Goal: Check status

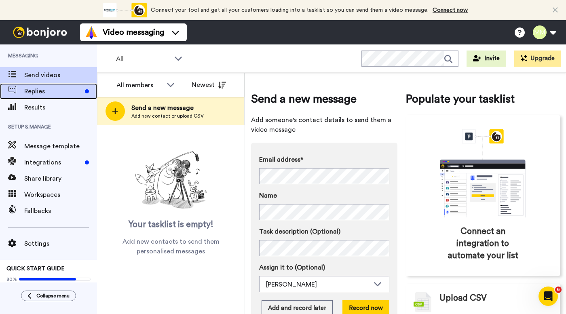
click at [74, 92] on span "Replies" at bounding box center [52, 91] width 57 height 10
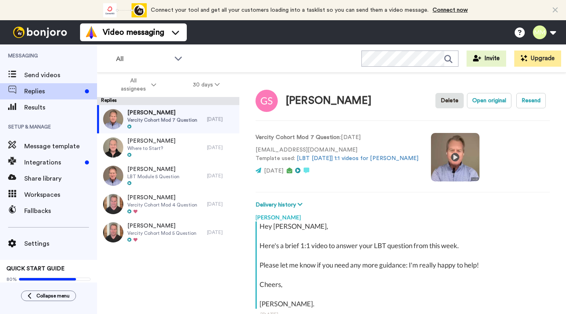
scroll to position [71, 0]
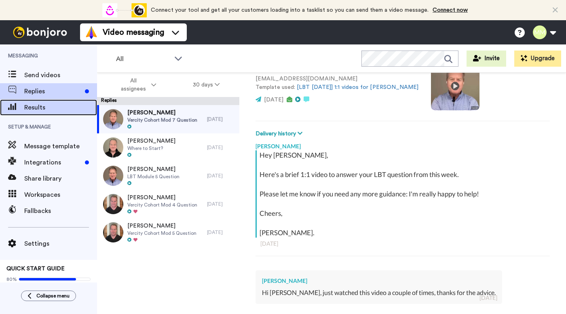
click at [50, 107] on span "Results" at bounding box center [60, 108] width 73 height 10
